Goal: Task Accomplishment & Management: Manage account settings

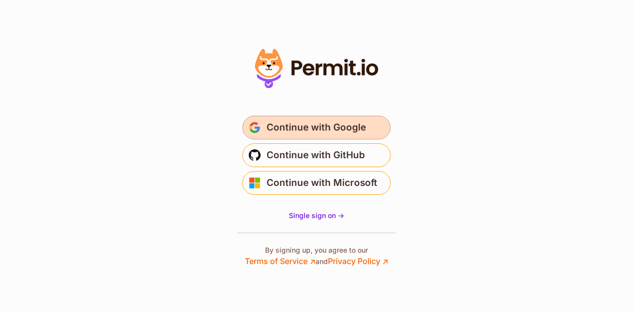
click at [336, 133] on span "Continue with Google" at bounding box center [316, 128] width 99 height 16
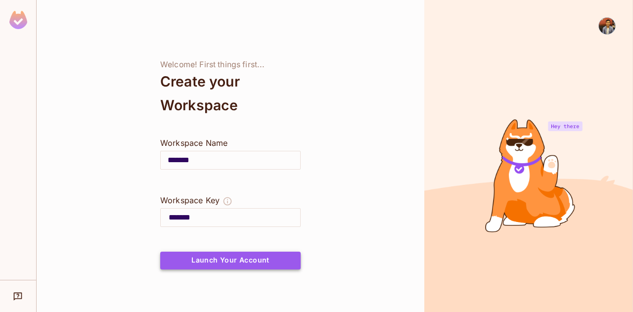
click at [219, 255] on button "Launch Your Account" at bounding box center [230, 261] width 140 height 18
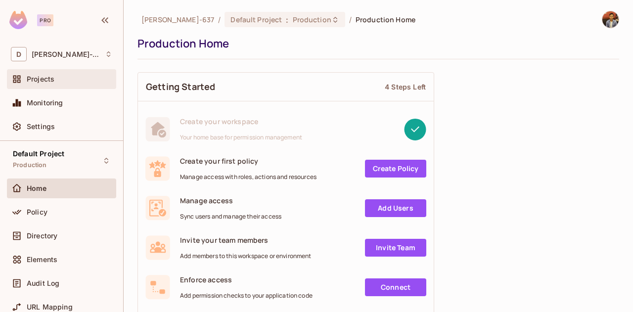
click at [50, 87] on div "Projects" at bounding box center [61, 79] width 109 height 20
